Goal: Information Seeking & Learning: Learn about a topic

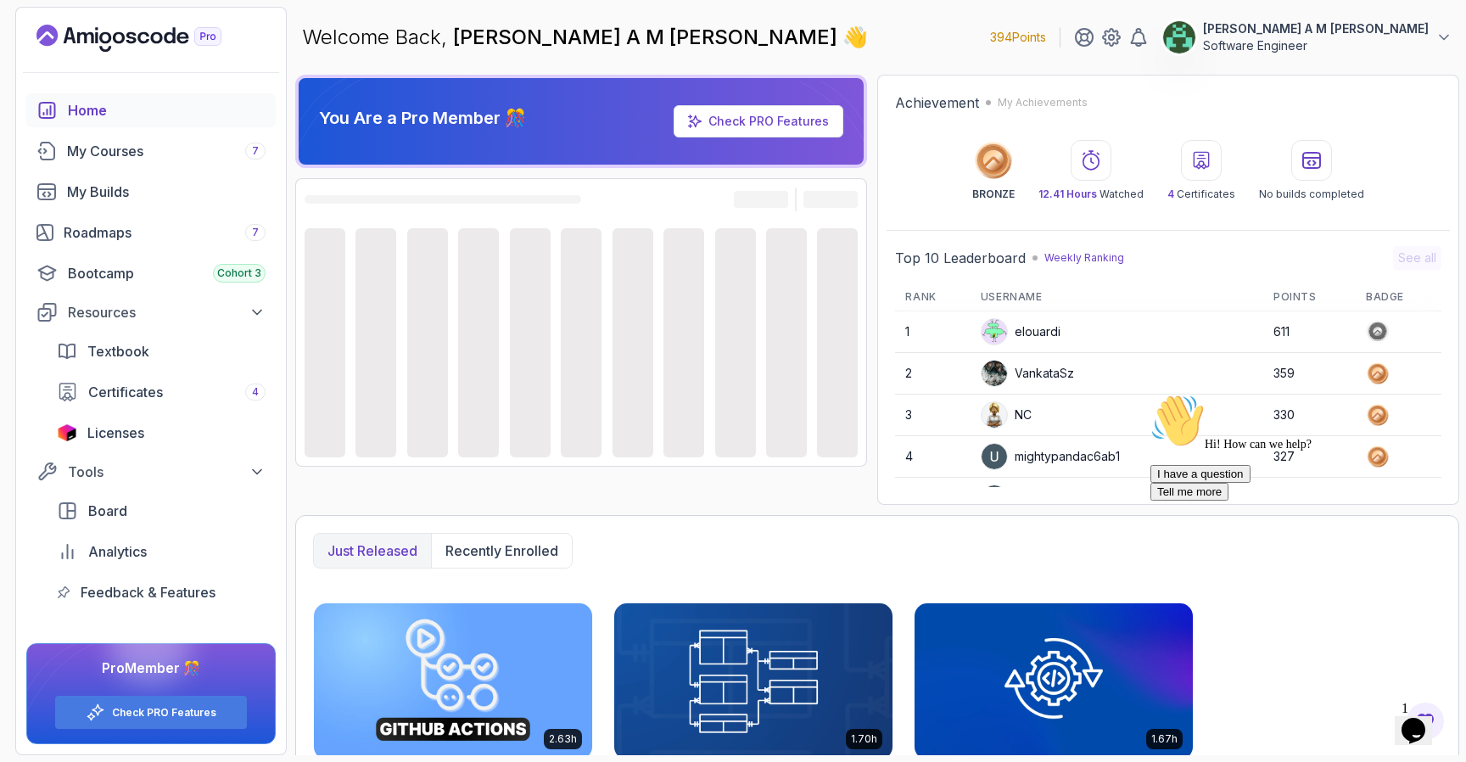
click at [1150, 394] on icon "Chat attention grabber" at bounding box center [1150, 394] width 0 height 0
click at [1367, 718] on icon "Close" at bounding box center [1367, 725] width 0 height 14
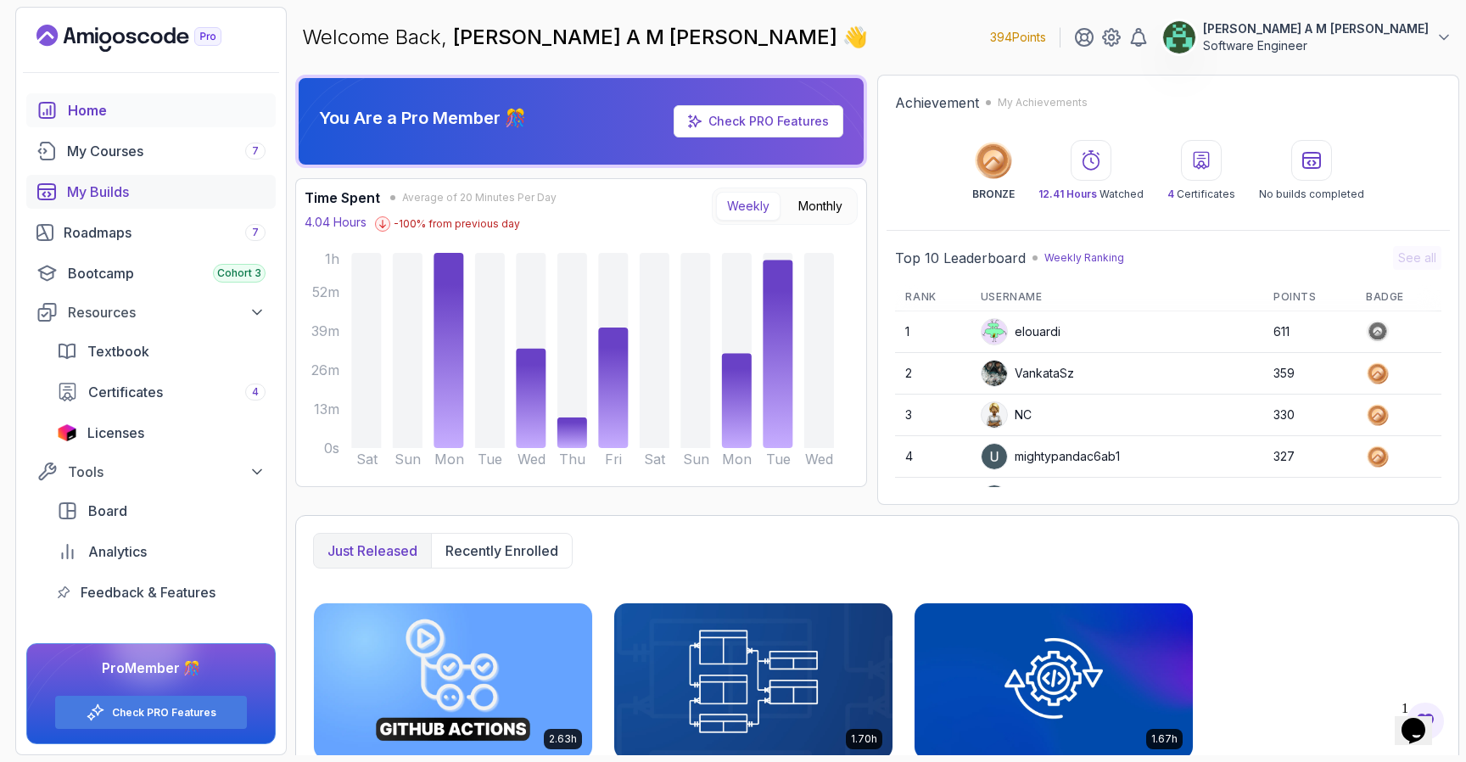
click at [193, 193] on div "My Builds" at bounding box center [166, 192] width 199 height 20
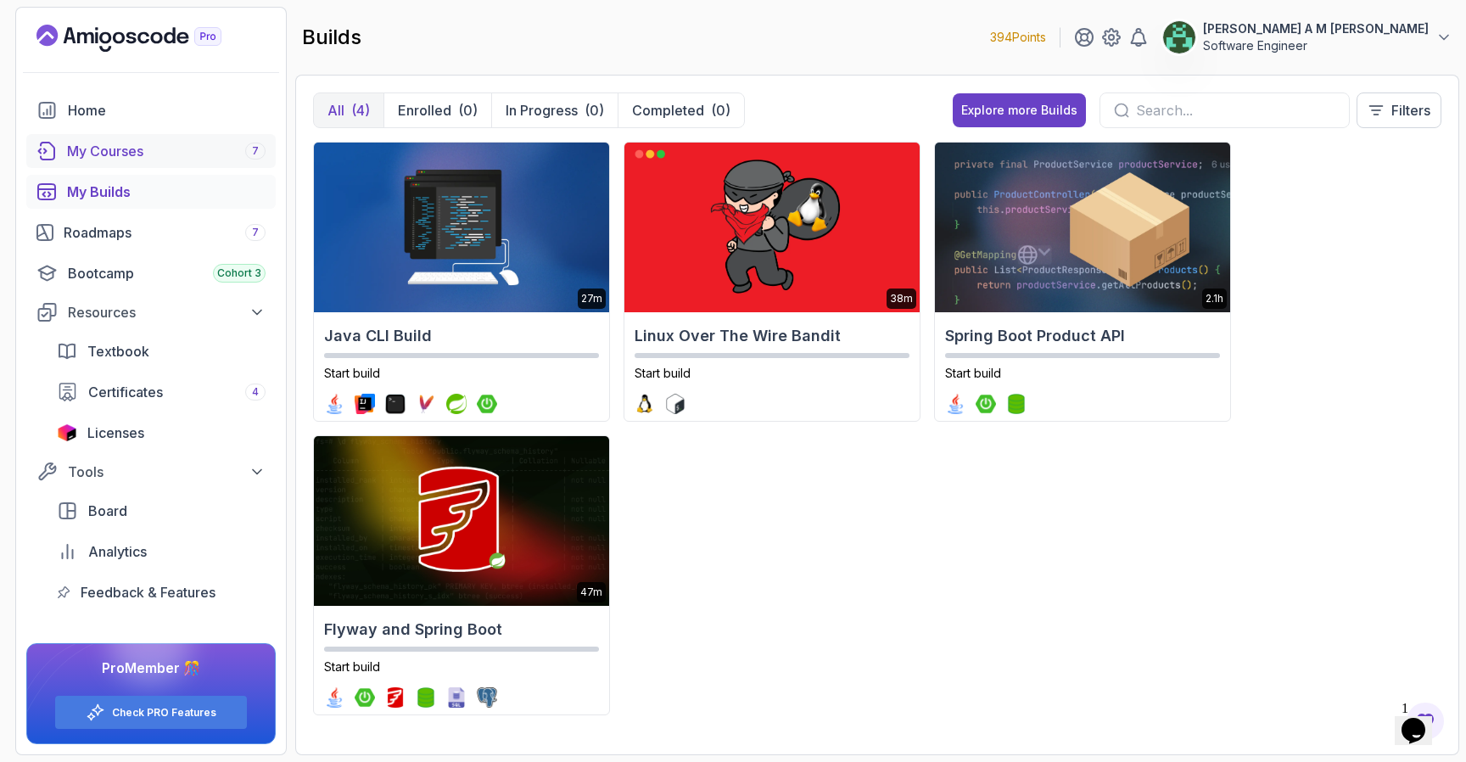
click at [176, 150] on div "My Courses 7" at bounding box center [166, 151] width 199 height 20
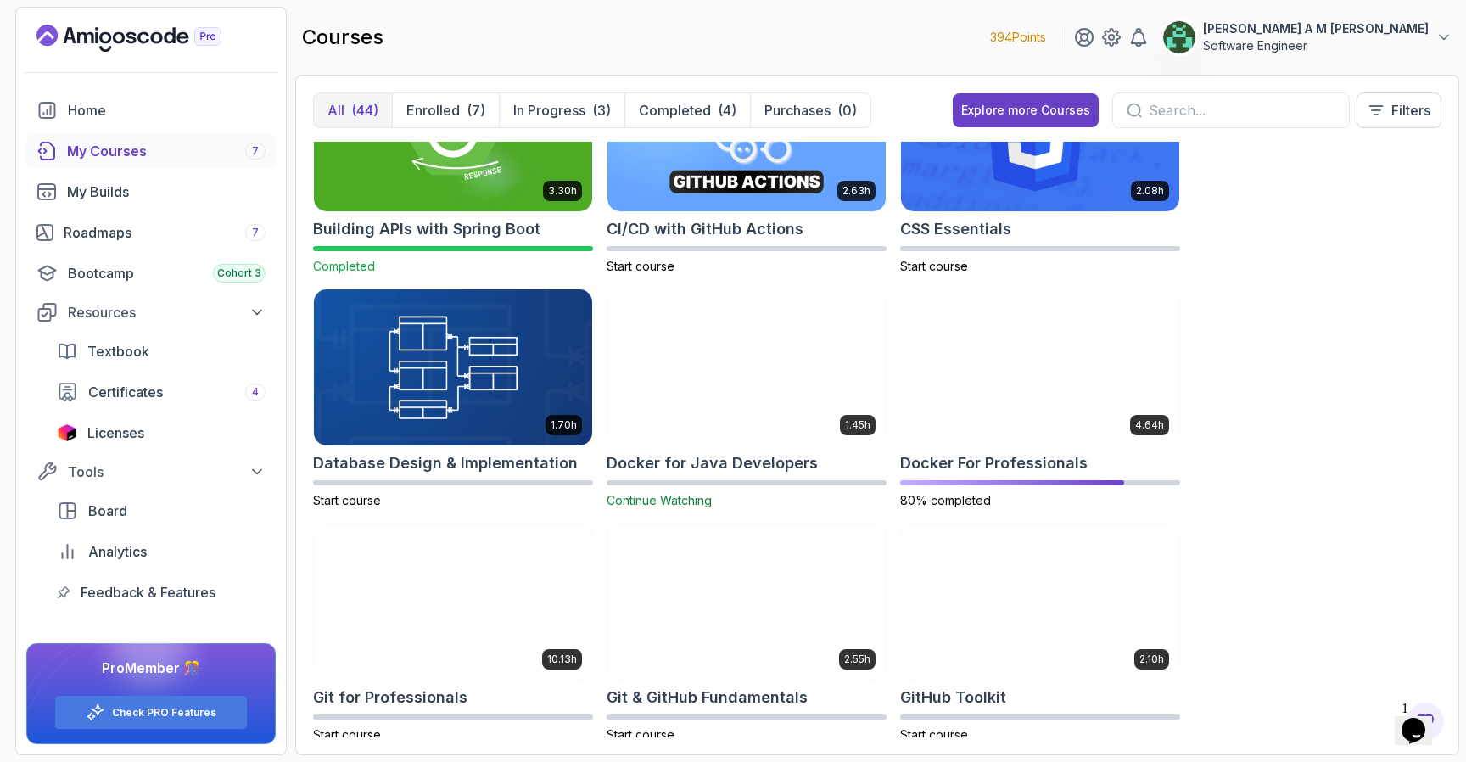
scroll to position [330, 0]
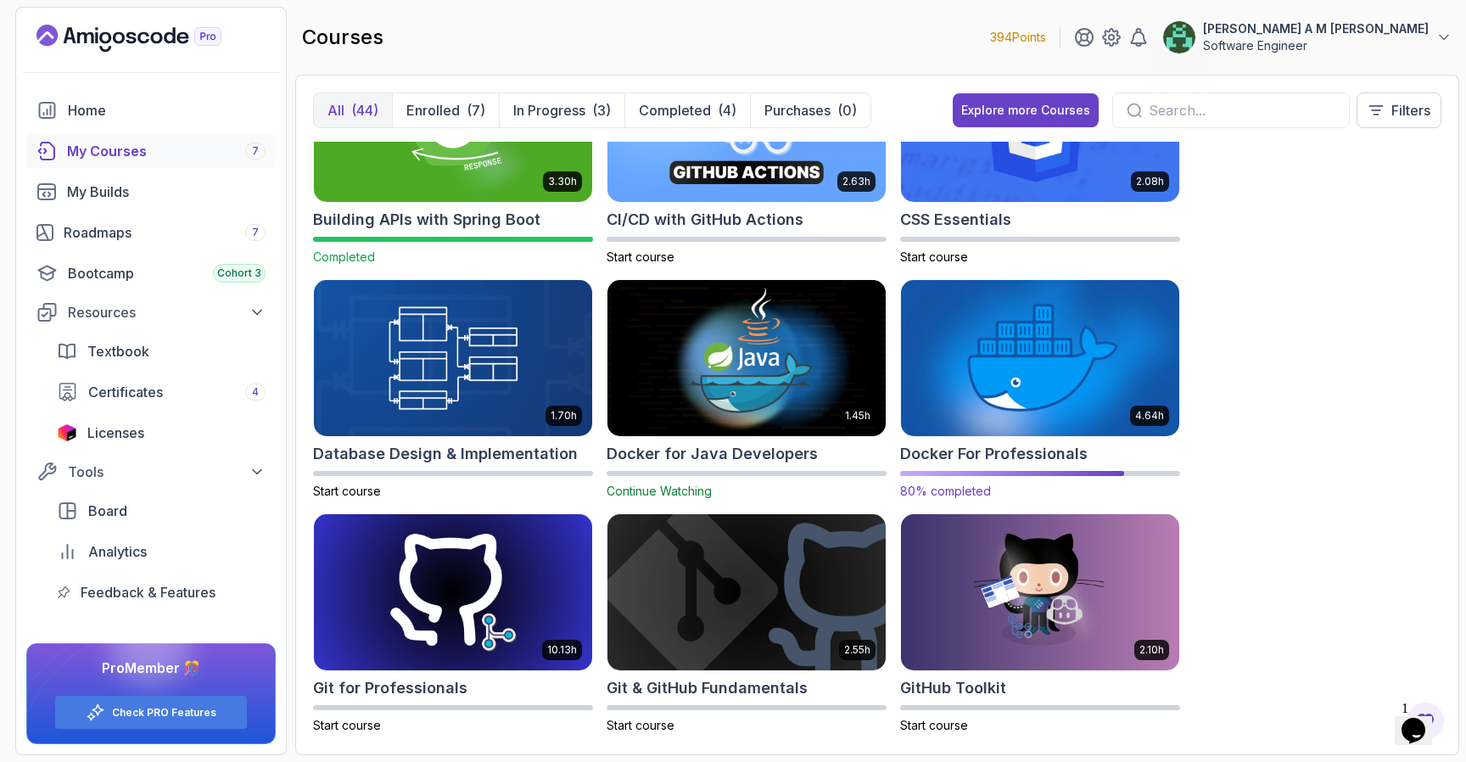
click at [978, 422] on img at bounding box center [1040, 359] width 292 height 164
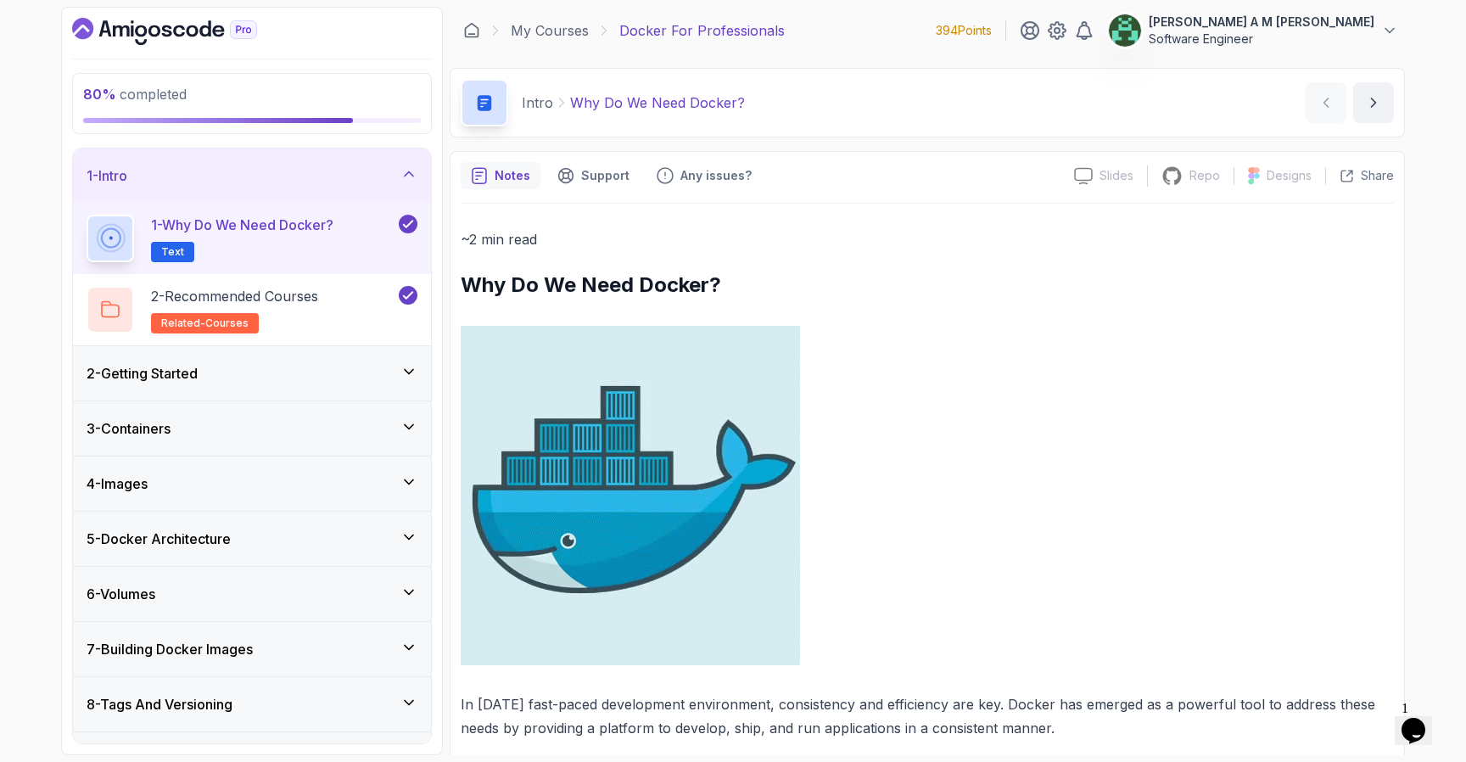
click at [393, 165] on div "1 - Intro" at bounding box center [252, 175] width 358 height 54
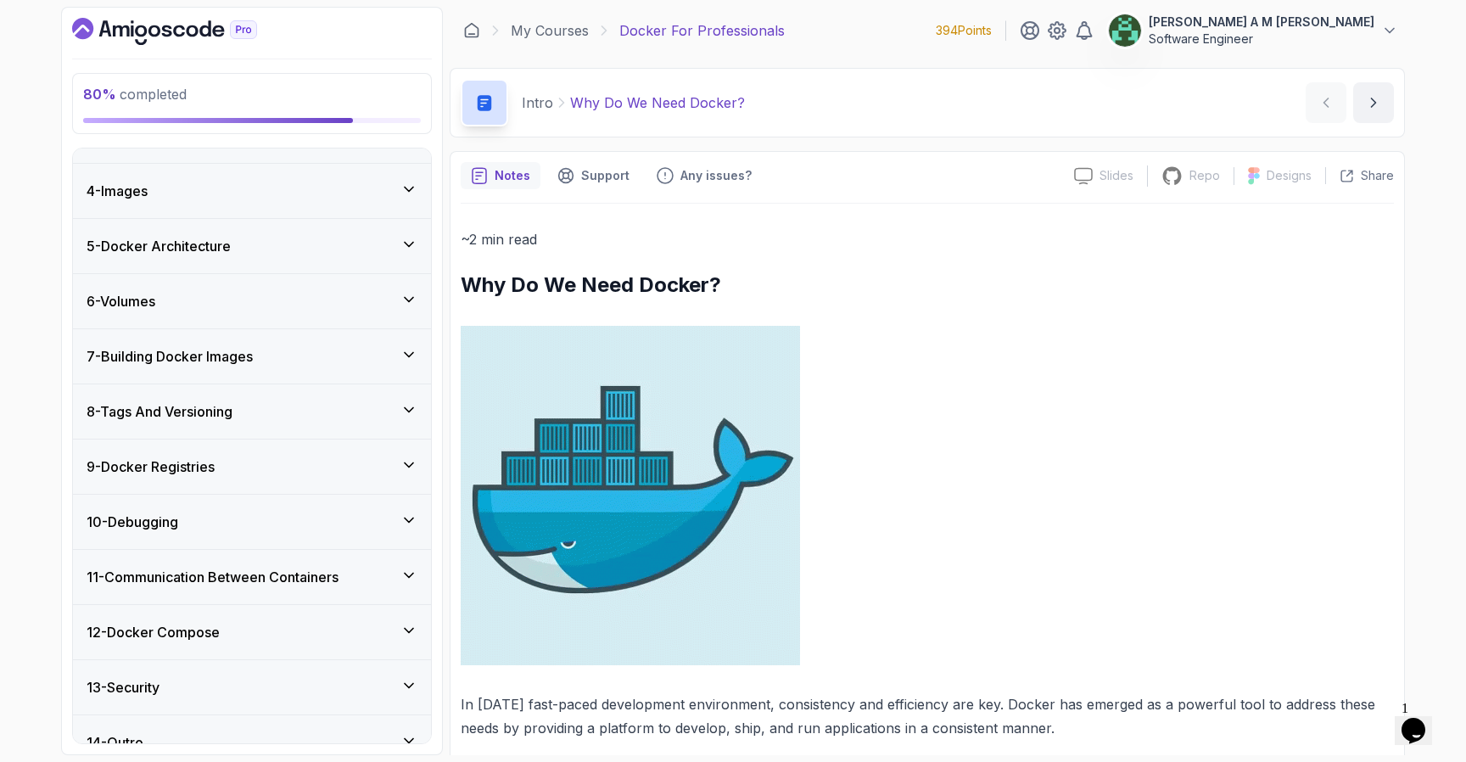
scroll to position [176, 0]
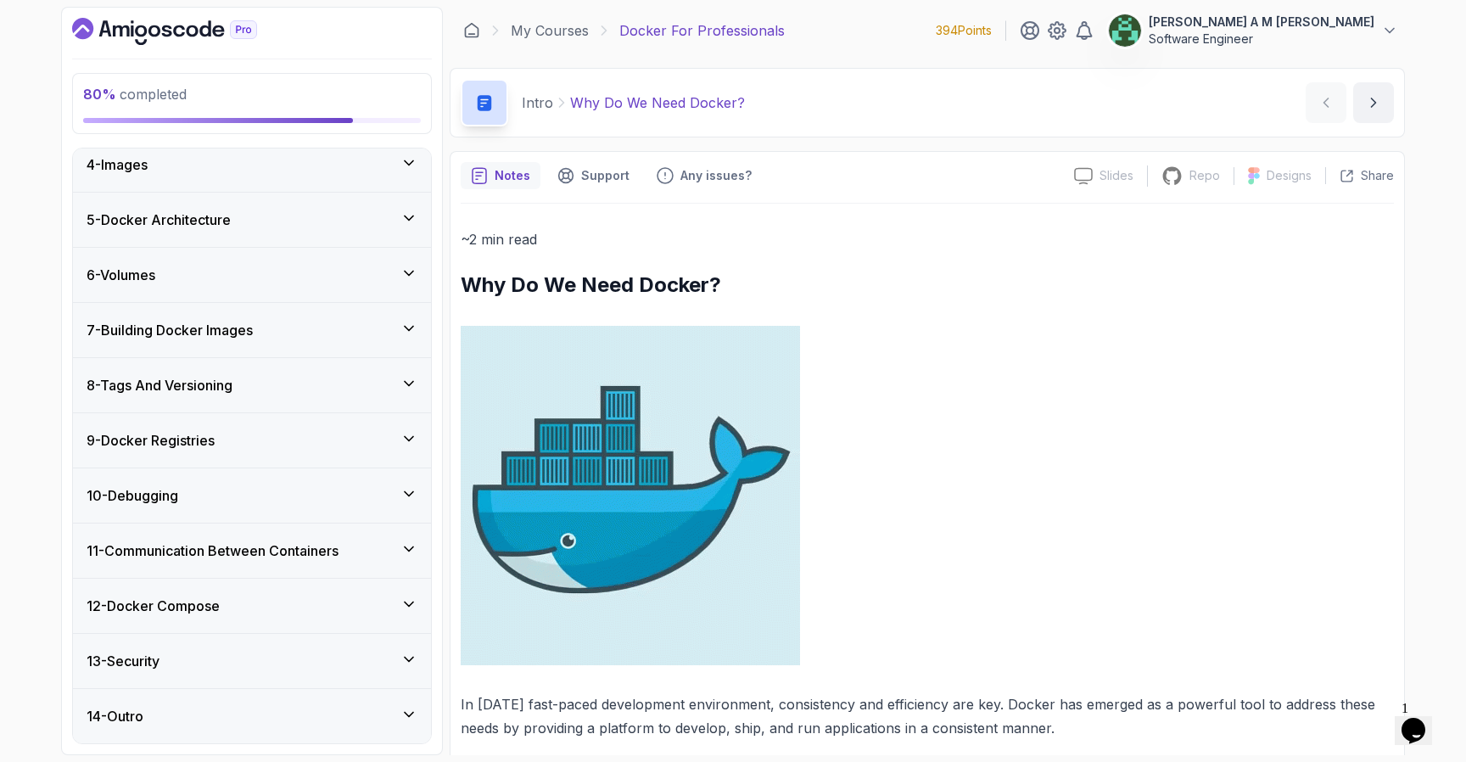
click at [298, 564] on div "11 - Communication Between Containers" at bounding box center [252, 550] width 358 height 54
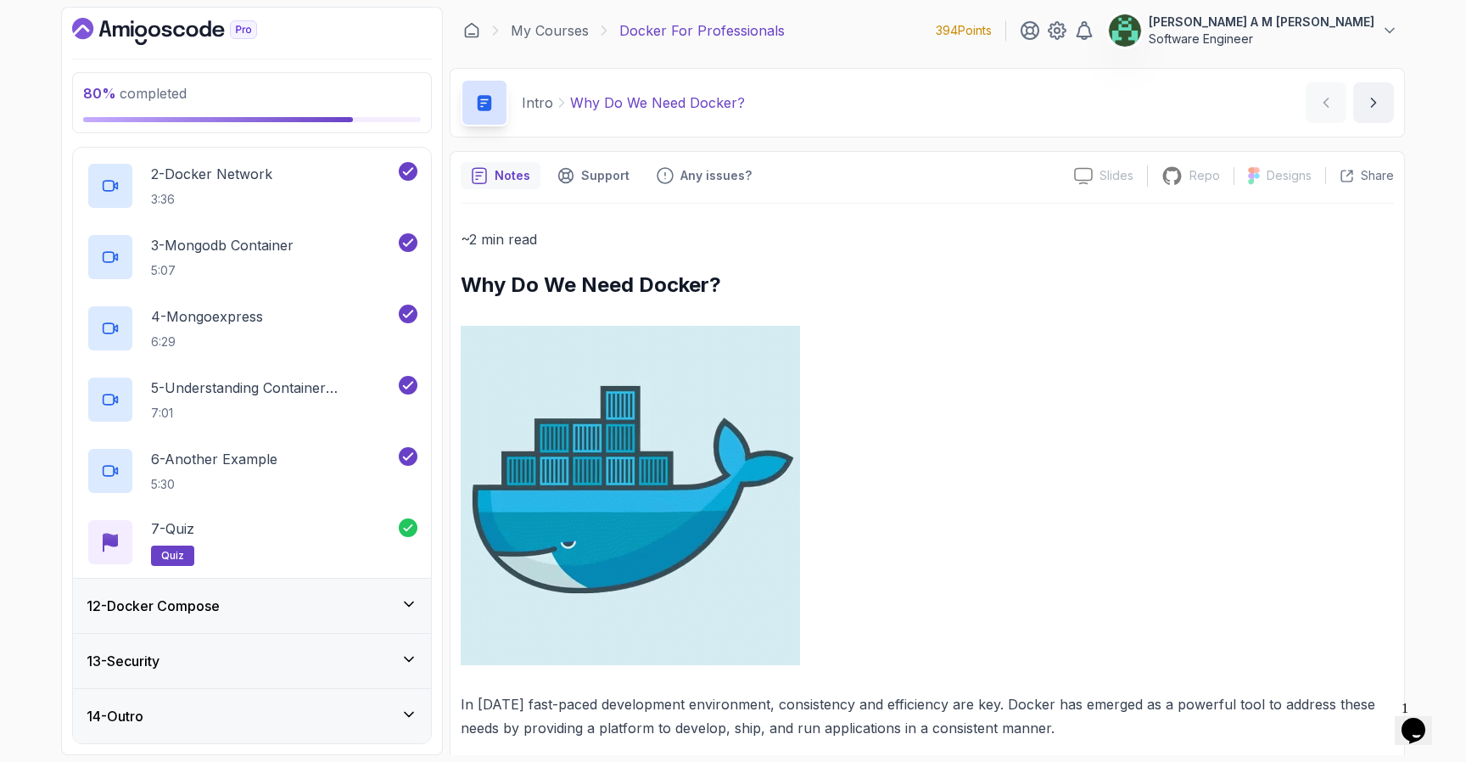
click at [303, 605] on div "12 - Docker Compose" at bounding box center [252, 606] width 331 height 20
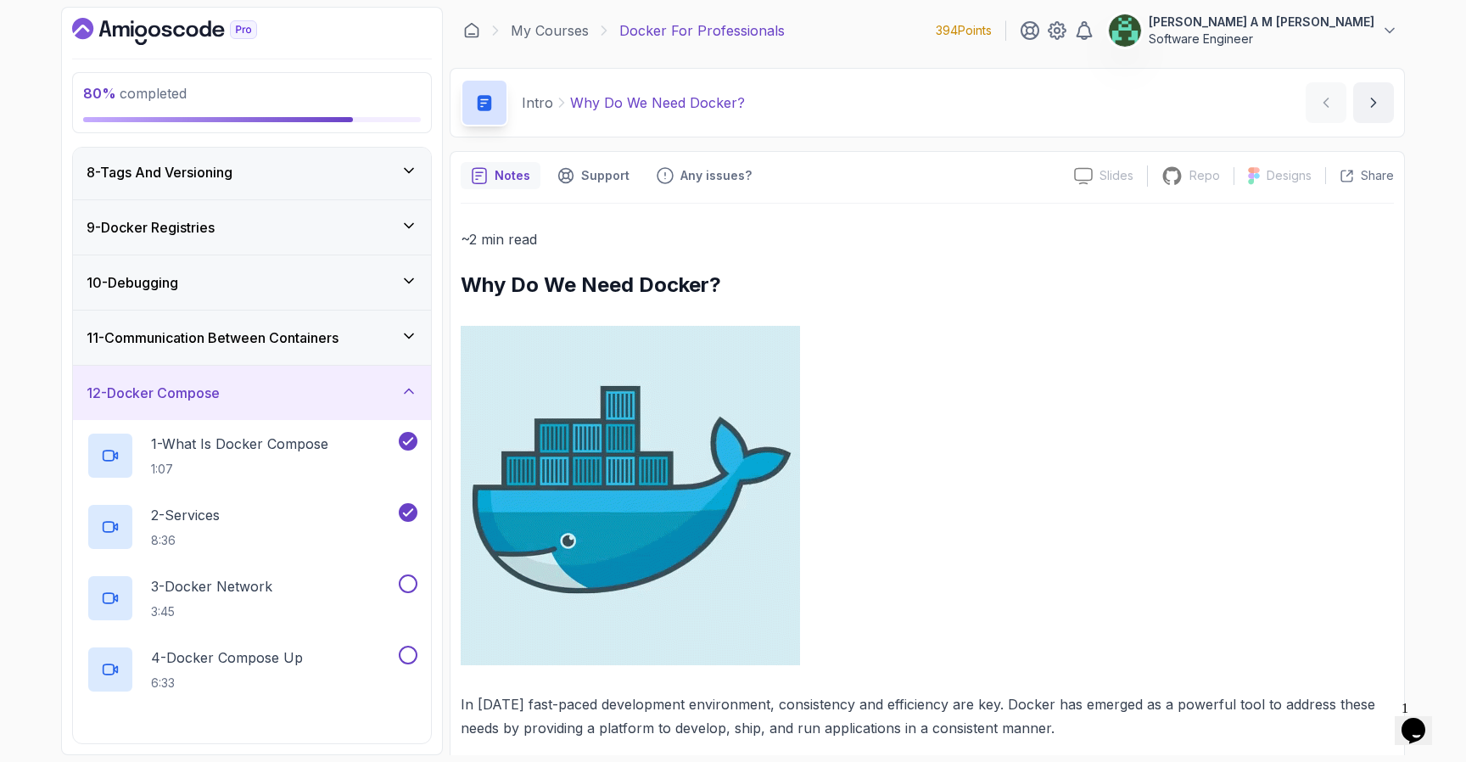
scroll to position [409, 0]
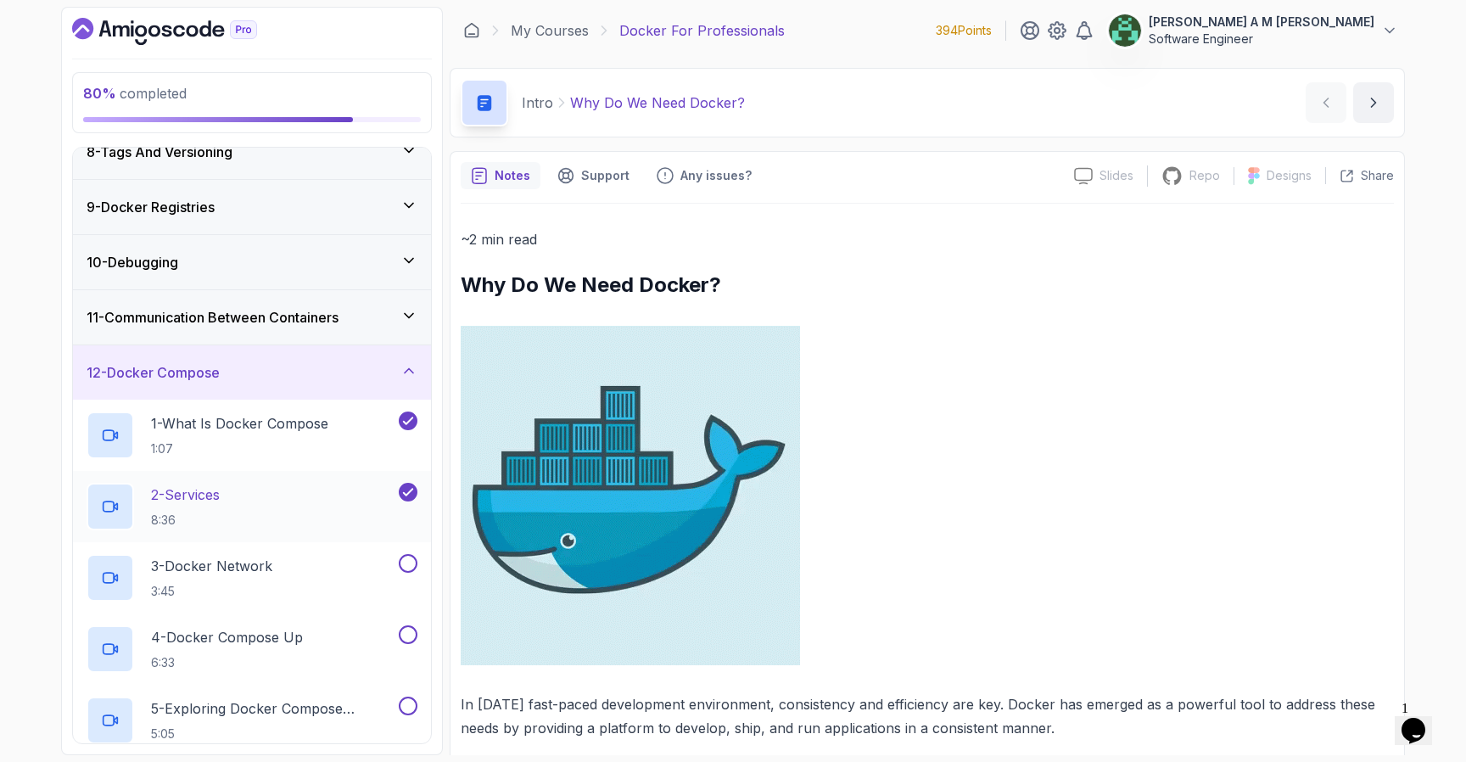
click at [300, 517] on div "2 - Services 8:36" at bounding box center [241, 507] width 309 height 48
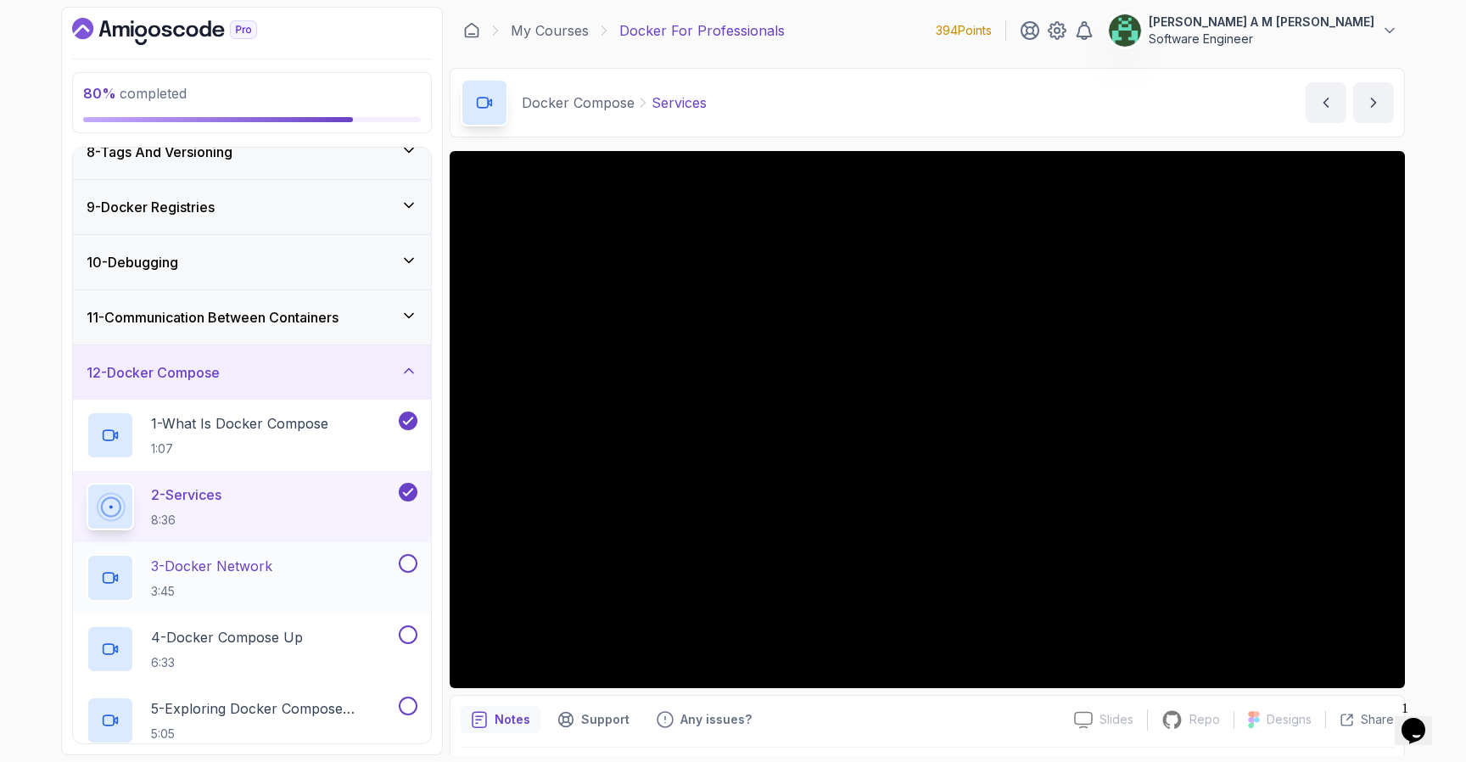
click at [290, 573] on div "3 - Docker Network 3:45" at bounding box center [241, 578] width 309 height 48
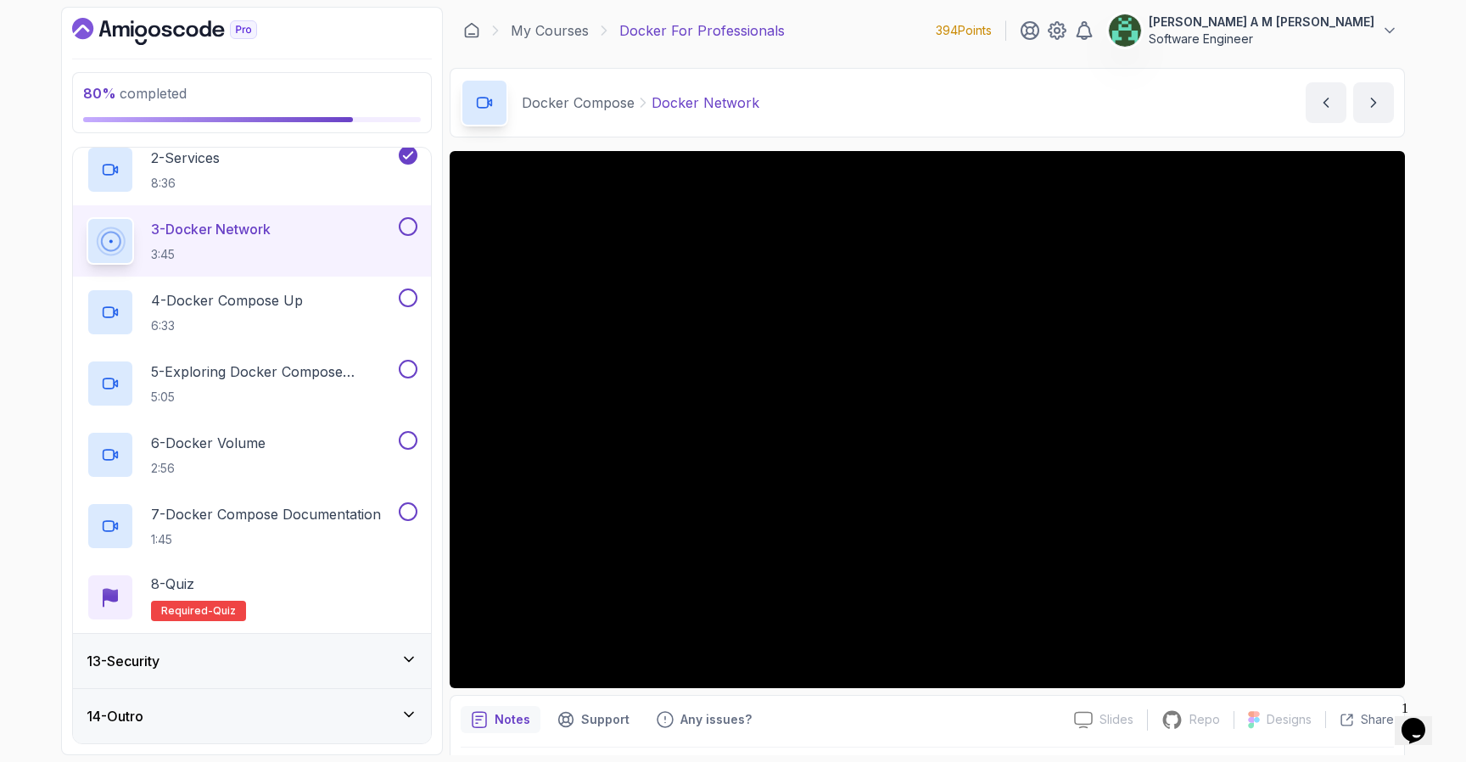
scroll to position [746, 0]
click at [1421, 714] on img at bounding box center [1419, 696] width 105 height 67
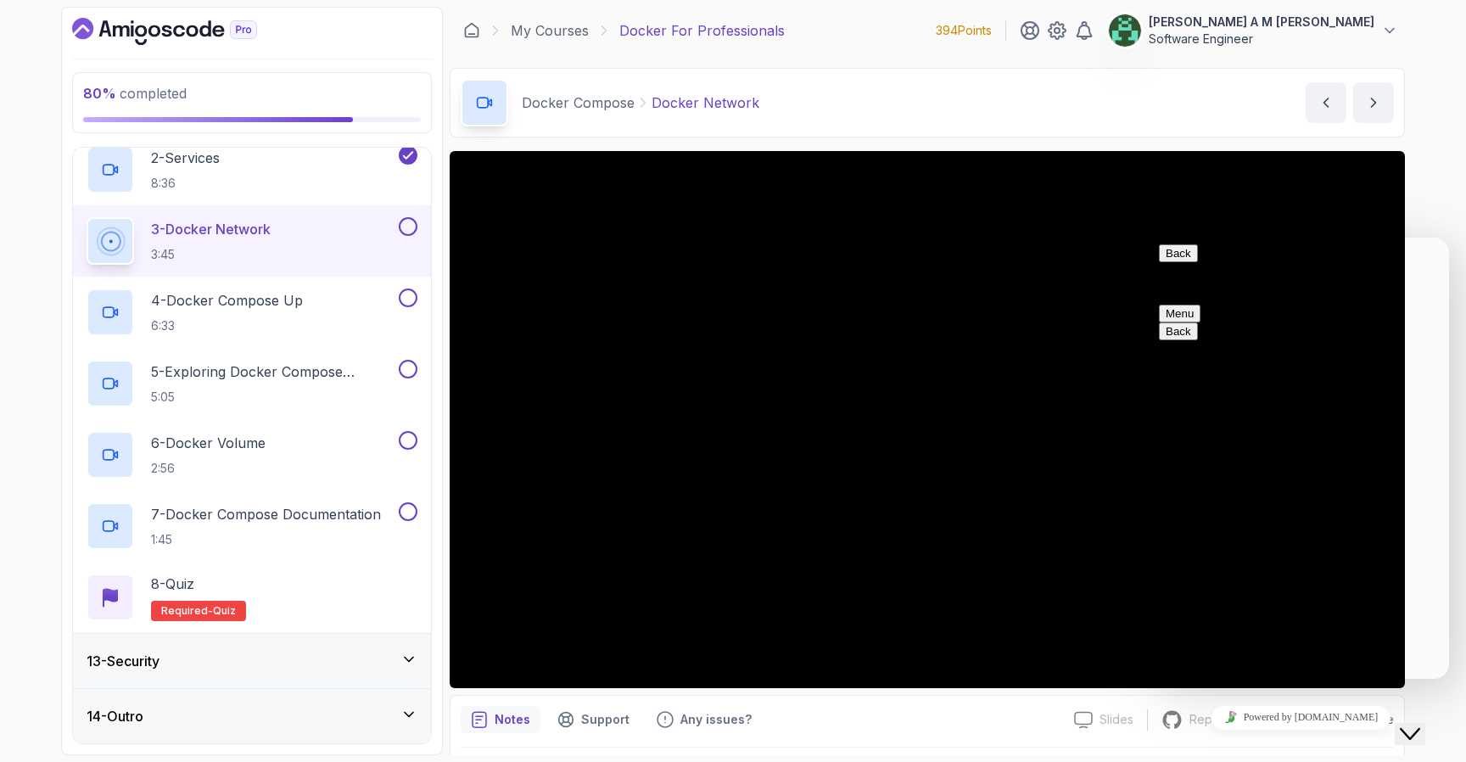
click at [1173, 261] on button "Back" at bounding box center [1178, 253] width 39 height 18
click at [1438, 210] on div "80 % completed 1 - Intro 2 - Getting Started 3 - Containers 4 - Images 5 - Dock…" at bounding box center [733, 381] width 1466 height 762
click at [1407, 723] on button "Close Chat This icon closes the chat window." at bounding box center [1410, 734] width 31 height 22
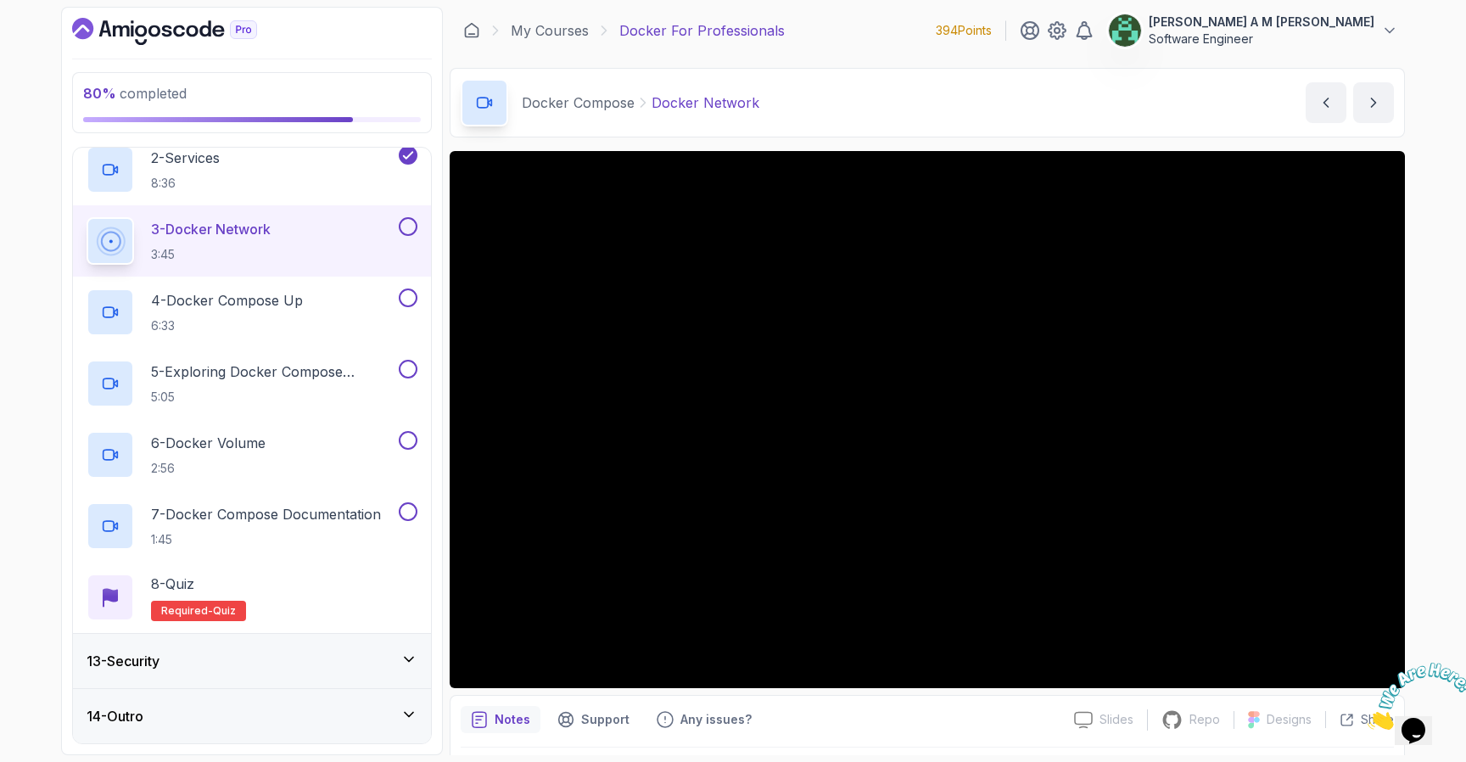
click at [1367, 718] on icon "Close" at bounding box center [1367, 725] width 0 height 14
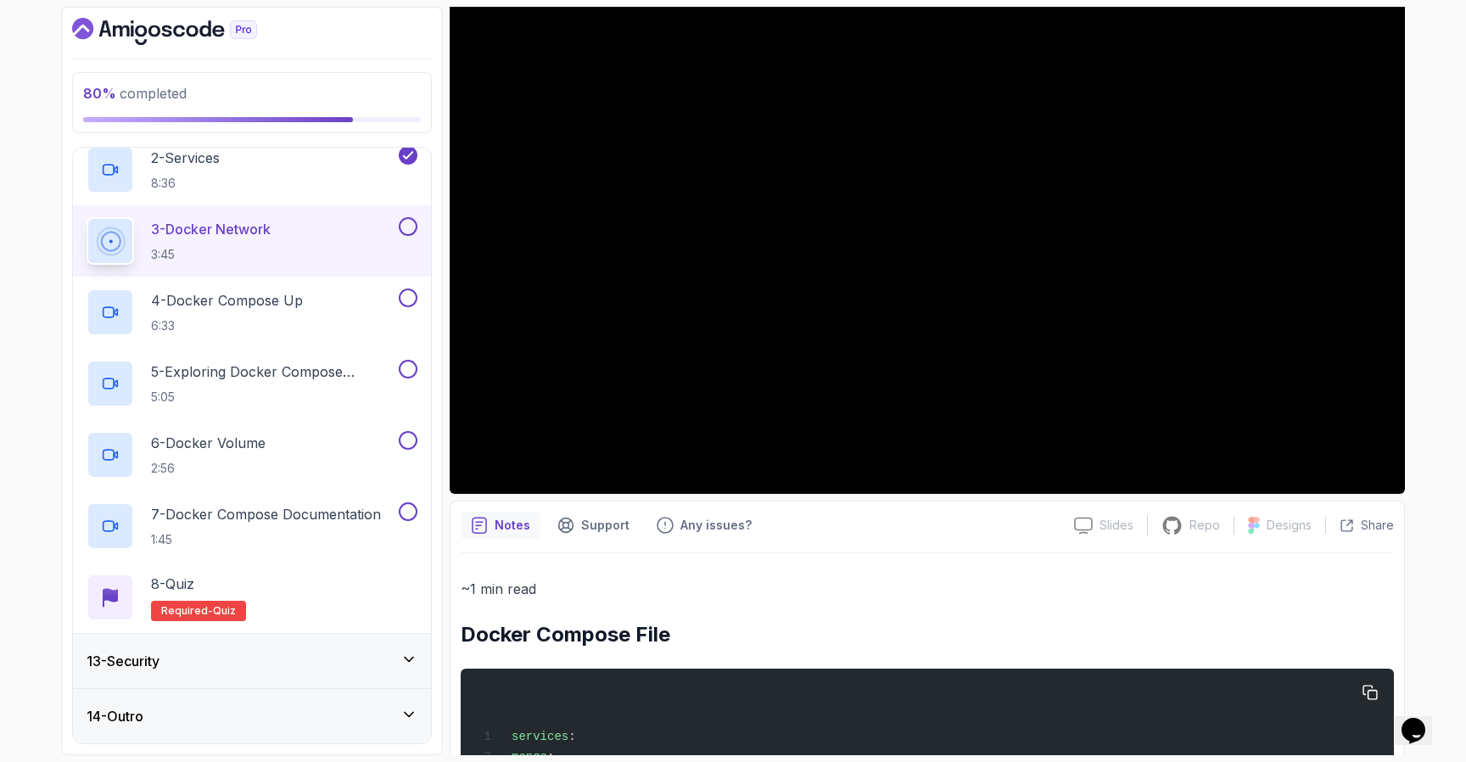
scroll to position [78, 0]
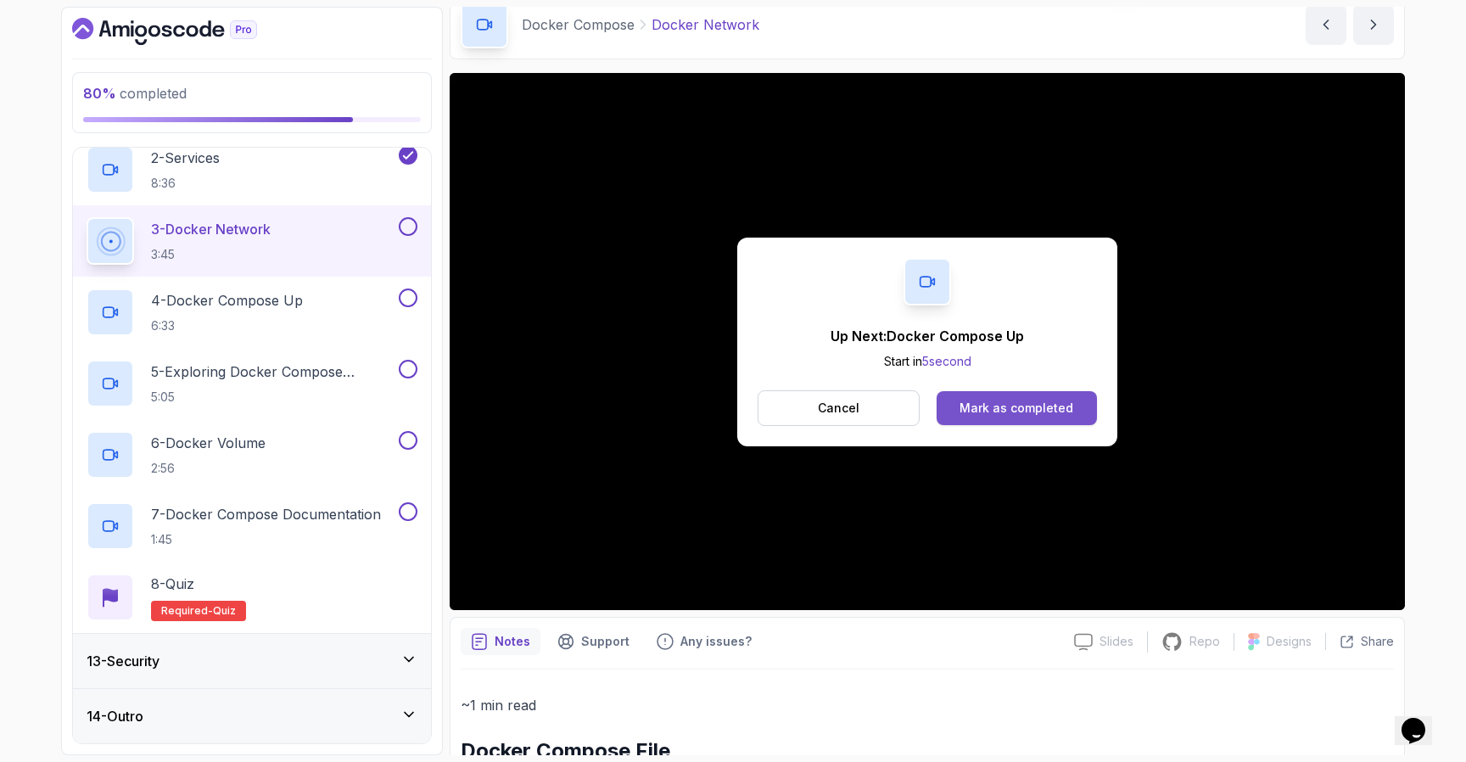
click at [983, 400] on div "Mark as completed" at bounding box center [1016, 408] width 114 height 17
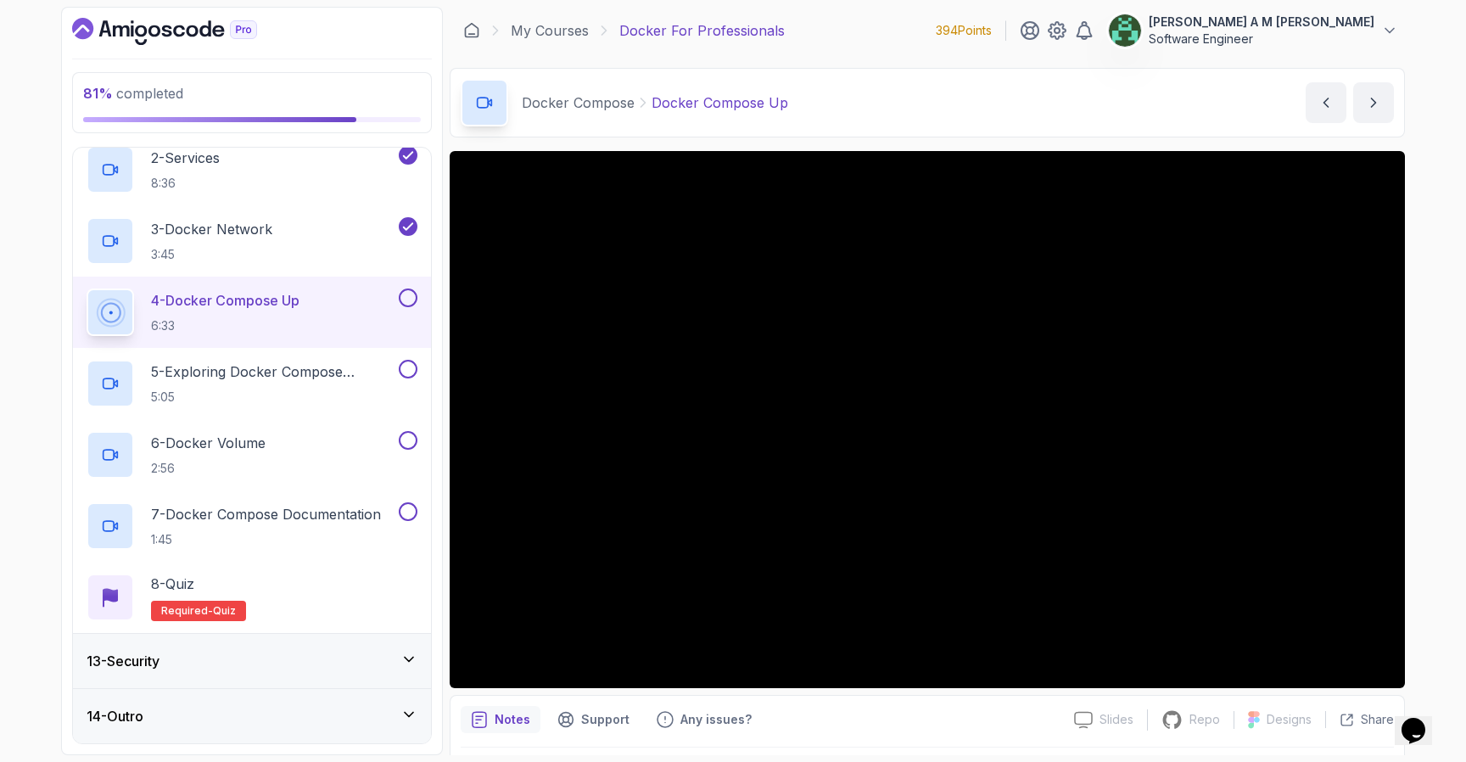
click at [409, 304] on button at bounding box center [408, 297] width 19 height 19
click at [213, 377] on p "5 - Exploring Docker Compose Commands" at bounding box center [273, 371] width 244 height 20
